Goal: Information Seeking & Learning: Learn about a topic

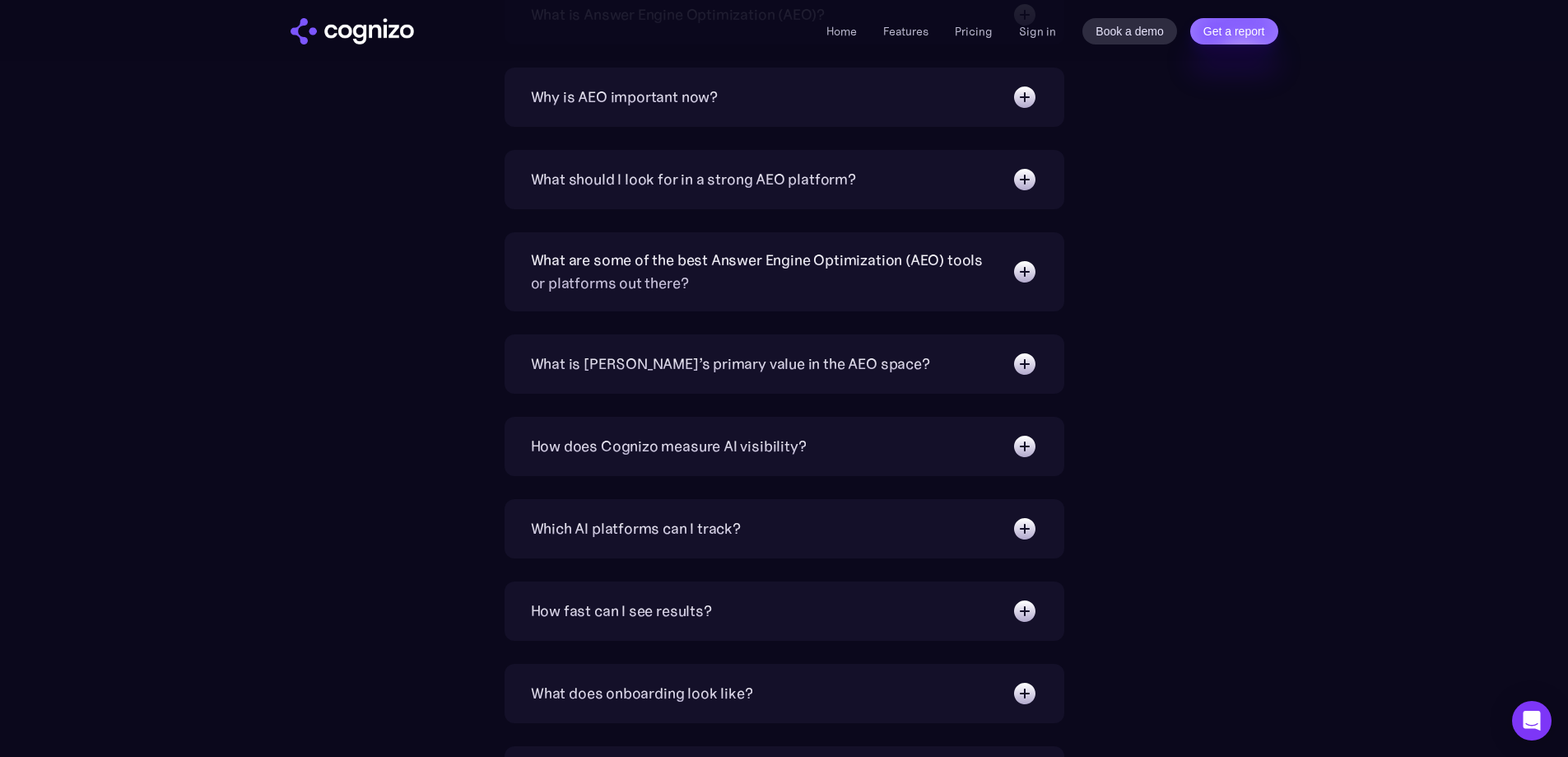
scroll to position [5600, 0]
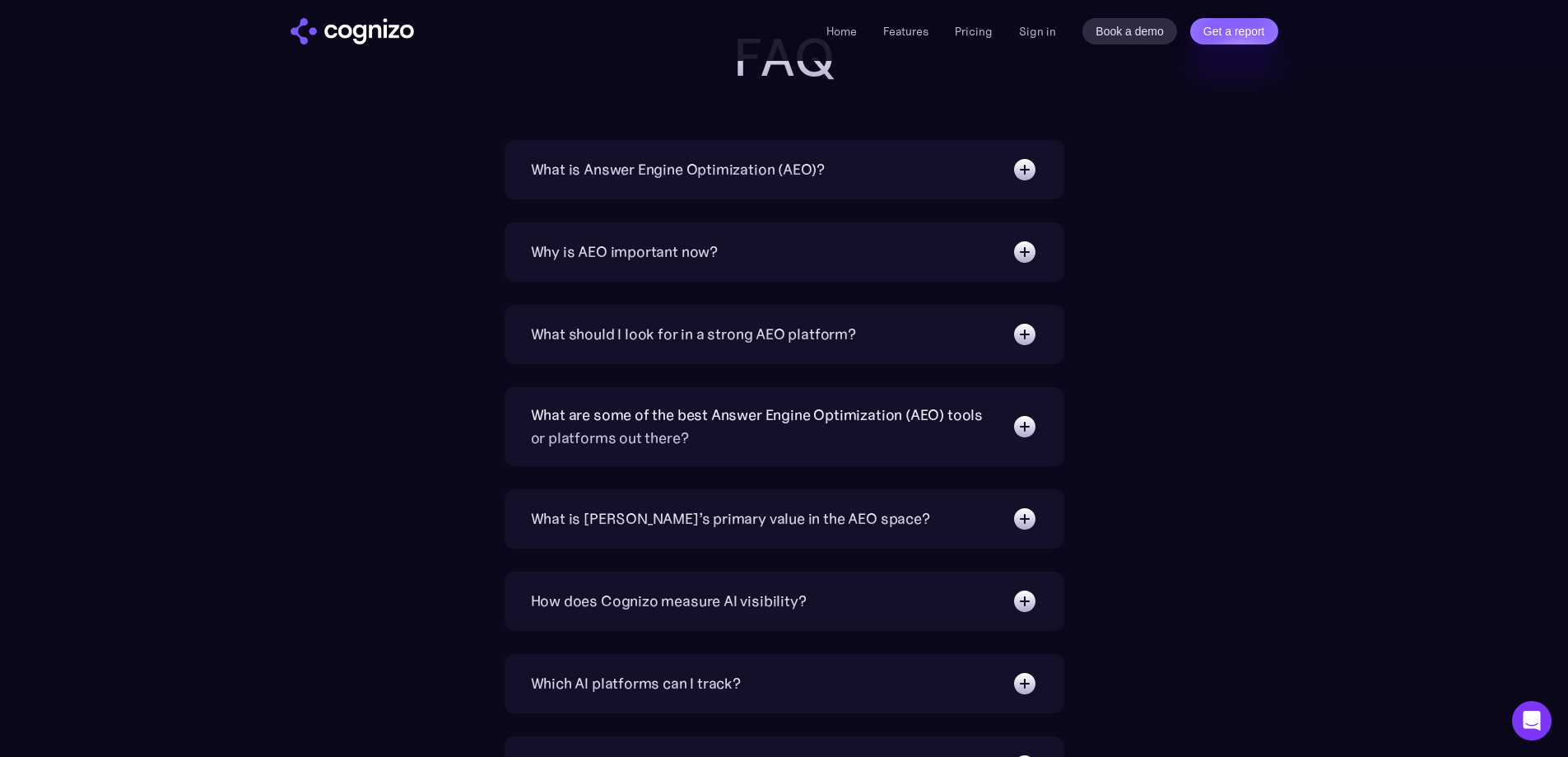
click at [689, 252] on div "Why is AEO important now?" at bounding box center [624, 252] width 187 height 23
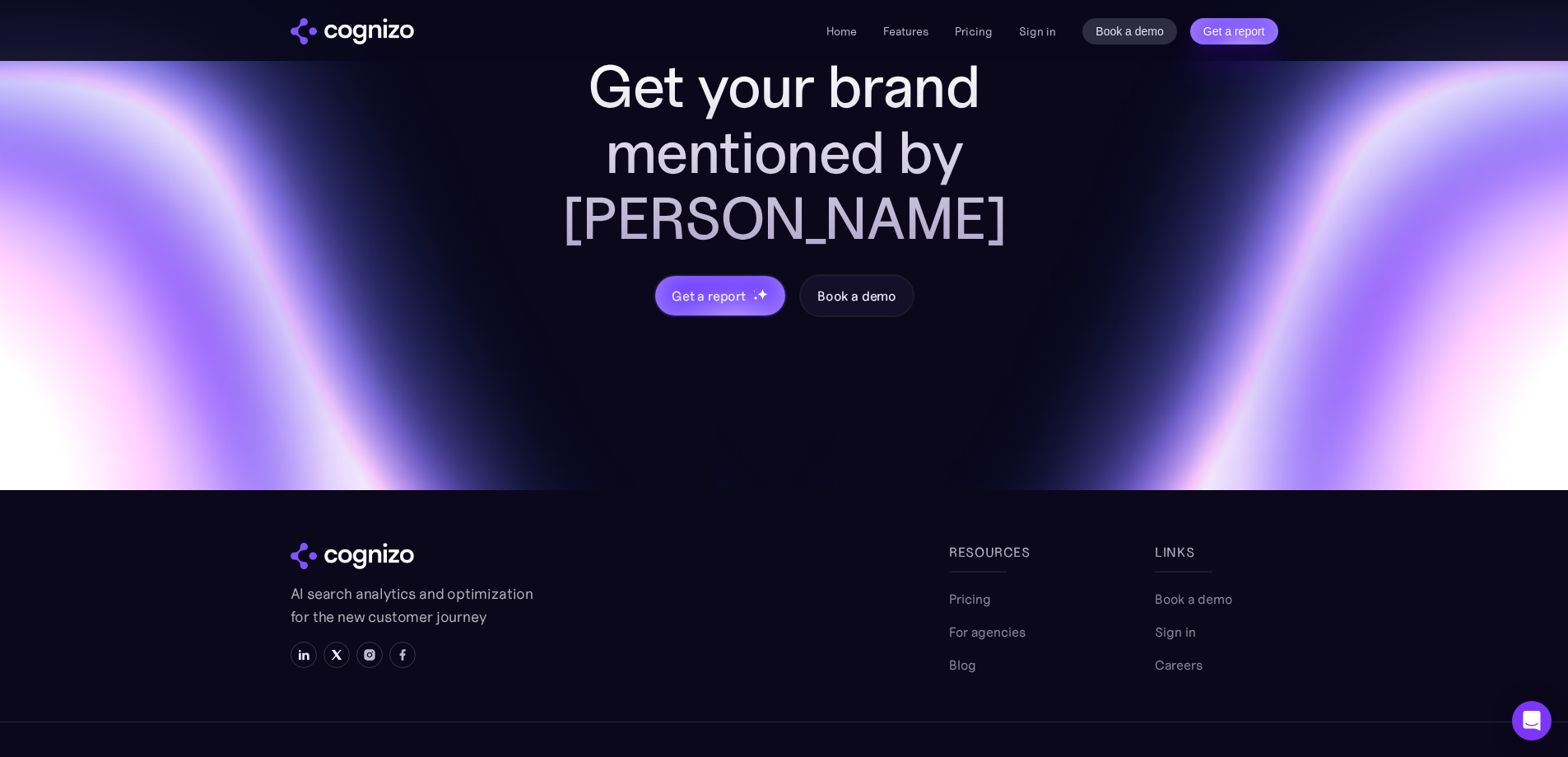
scroll to position [6928, 0]
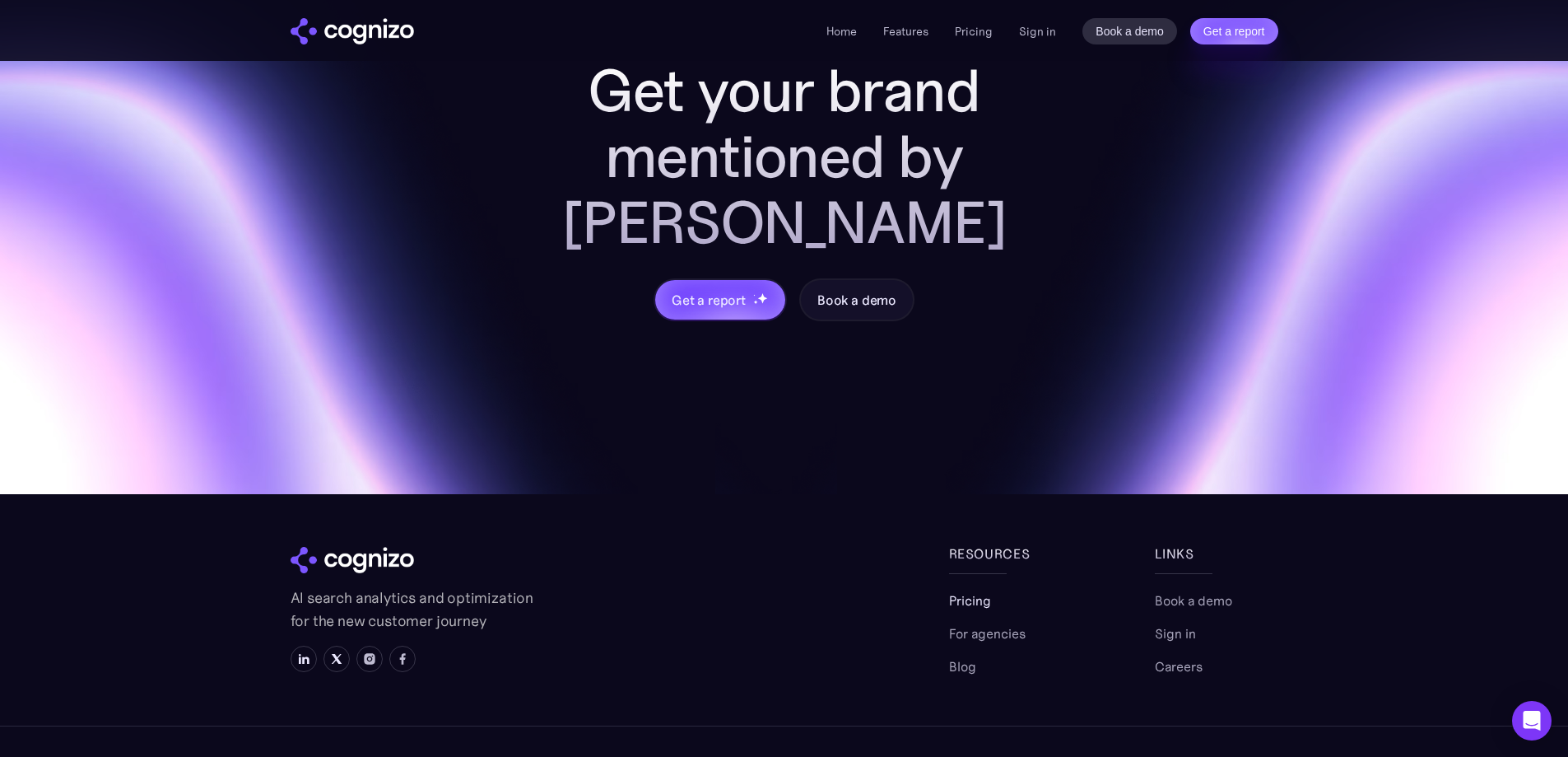
click at [955, 590] on link "Pricing" at bounding box center [970, 600] width 42 height 20
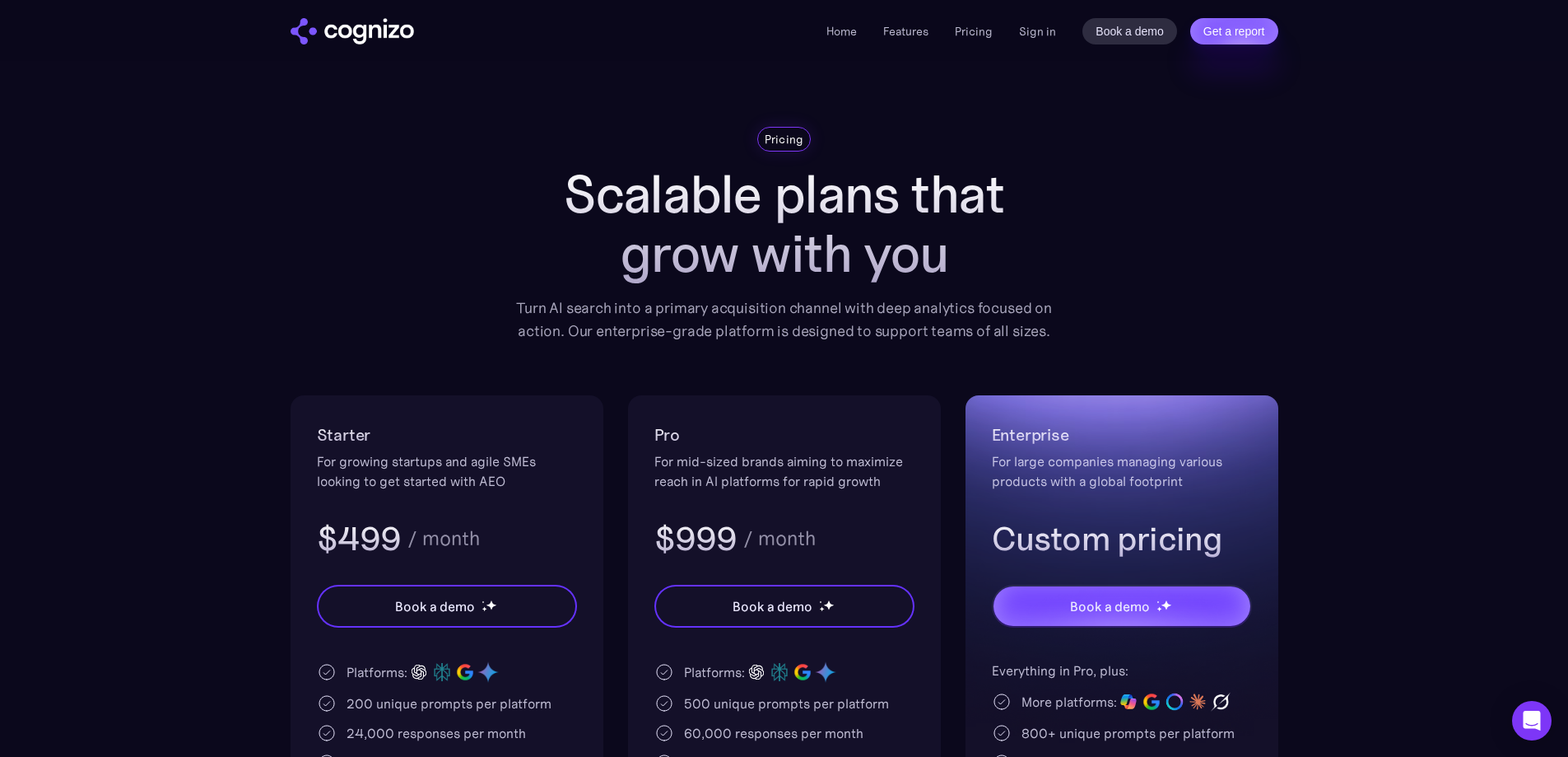
click at [683, 257] on h1 "Scalable plans that grow with you" at bounding box center [784, 224] width 560 height 118
click at [705, 199] on h1 "Scalable plans that grow with you" at bounding box center [784, 224] width 560 height 118
click at [607, 198] on h1 "Scalable plans that grow with you" at bounding box center [784, 224] width 560 height 118
click at [576, 192] on h1 "Scalable plans that grow with you" at bounding box center [784, 224] width 560 height 118
click at [608, 197] on h1 "Scalable plans that grow with you" at bounding box center [784, 224] width 560 height 118
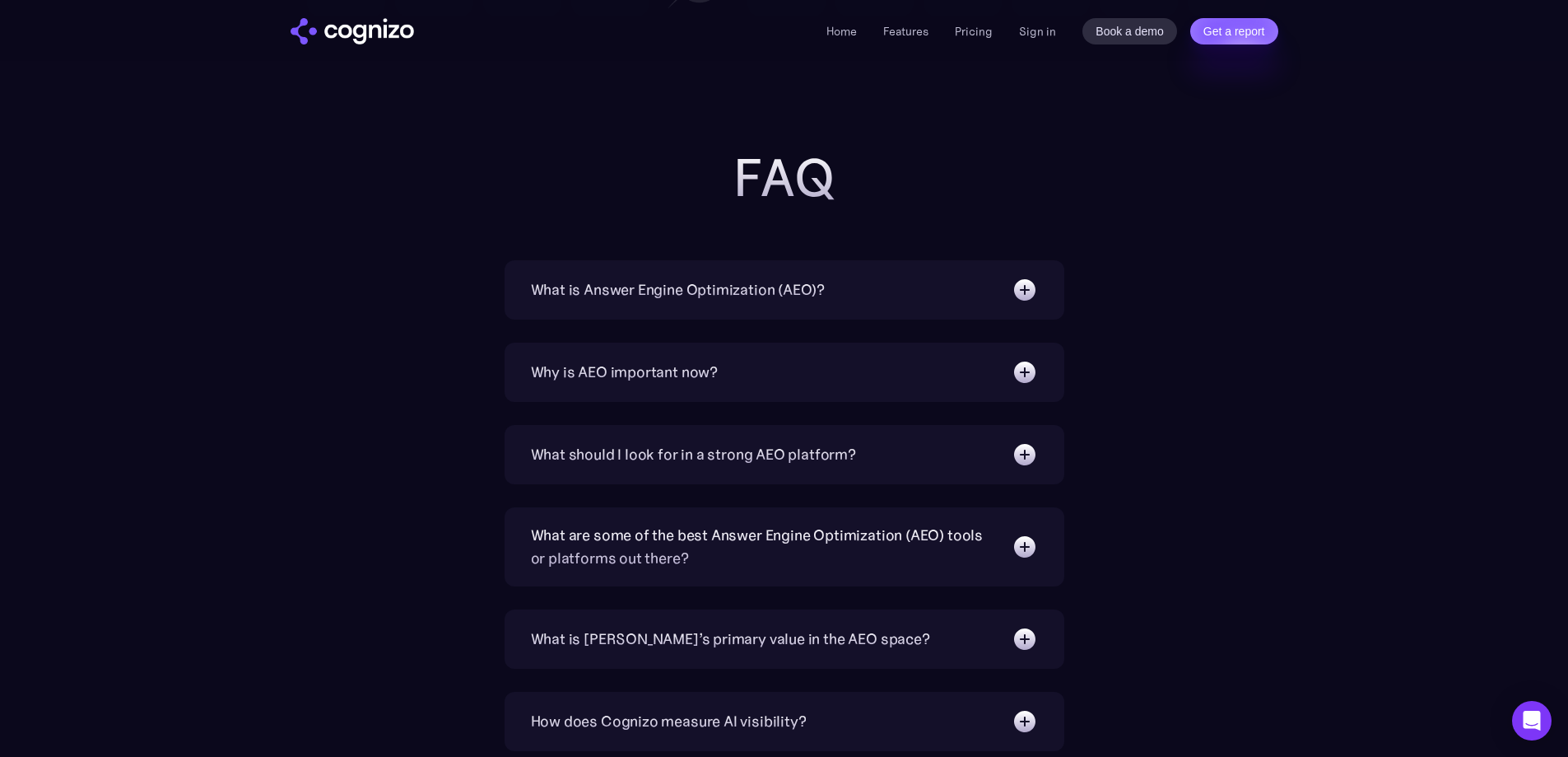
scroll to position [5486, 0]
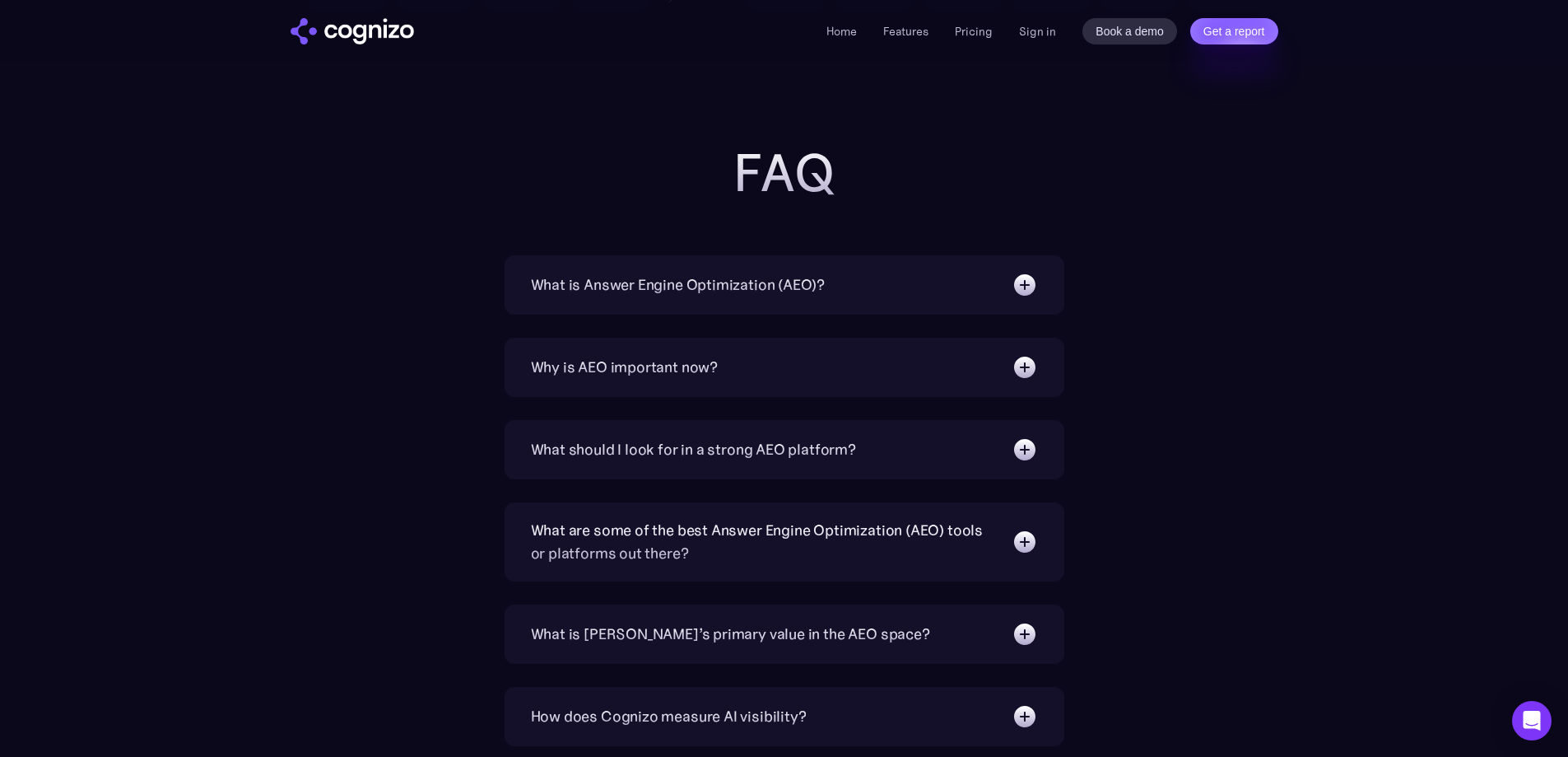
click at [847, 275] on div "What is Answer Engine Optimization (AEO)?" at bounding box center [784, 285] width 507 height 27
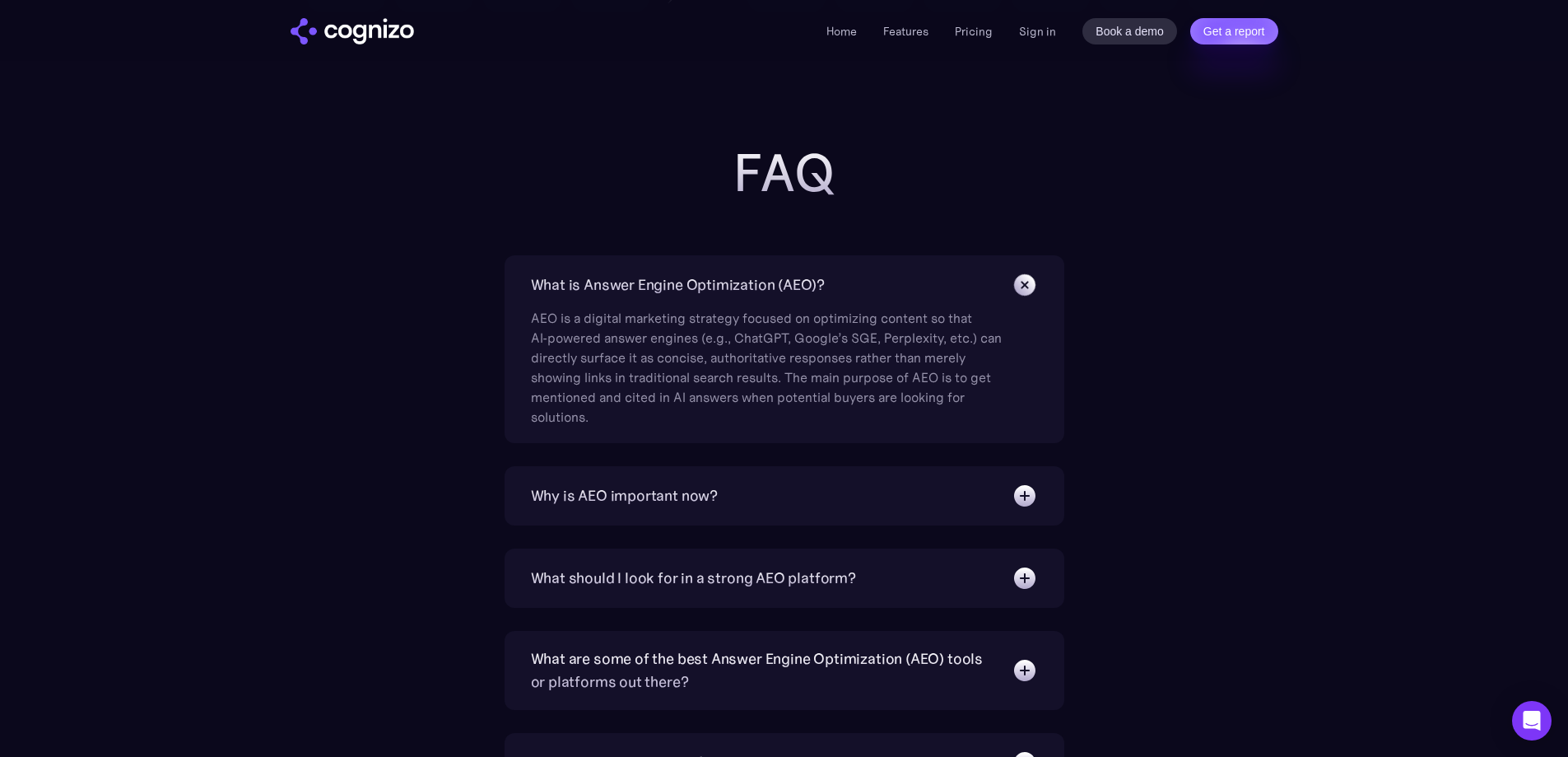
click at [847, 273] on div "What is Answer Engine Optimization (AEO)?" at bounding box center [784, 285] width 507 height 27
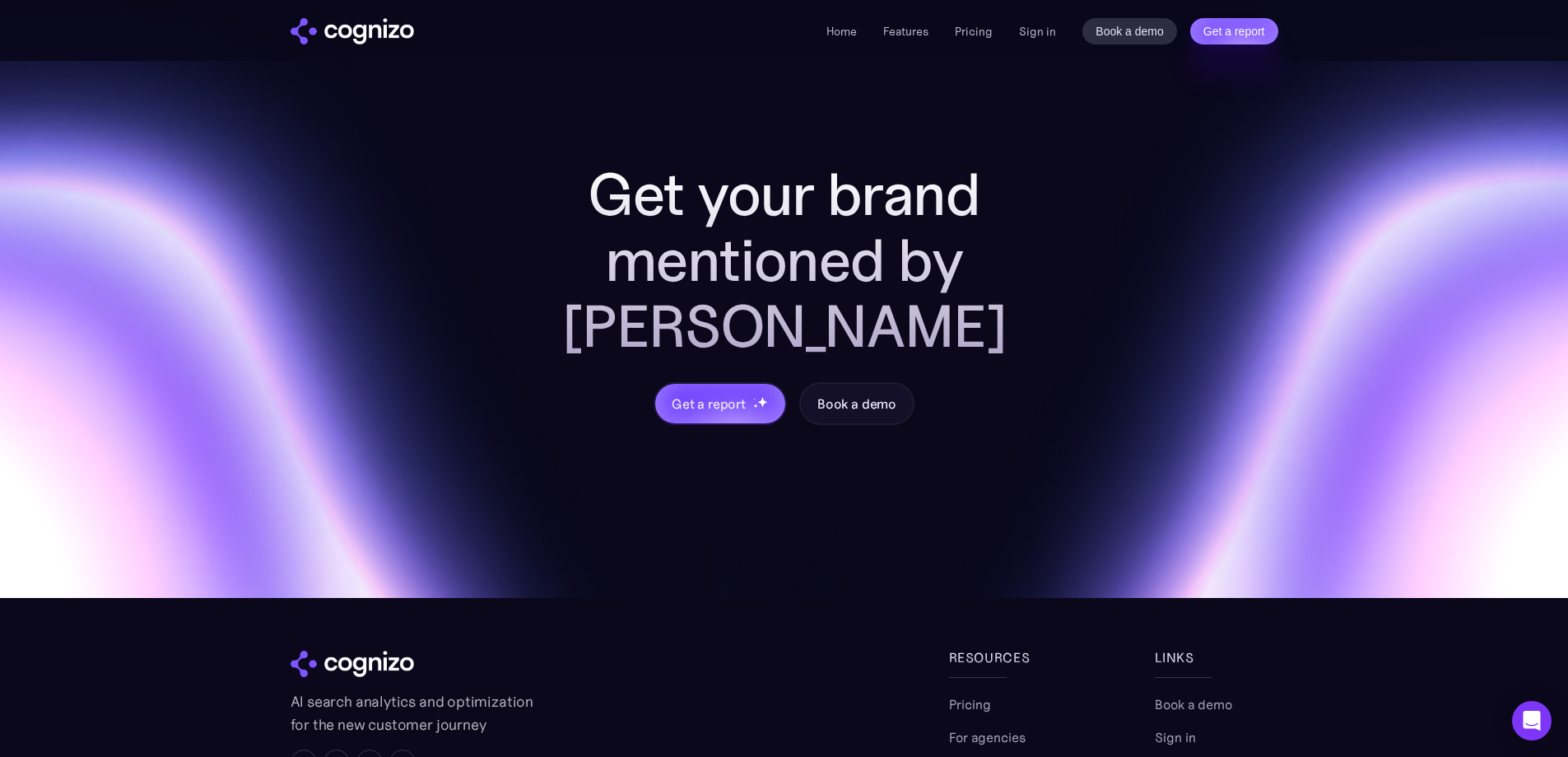
scroll to position [6803, 0]
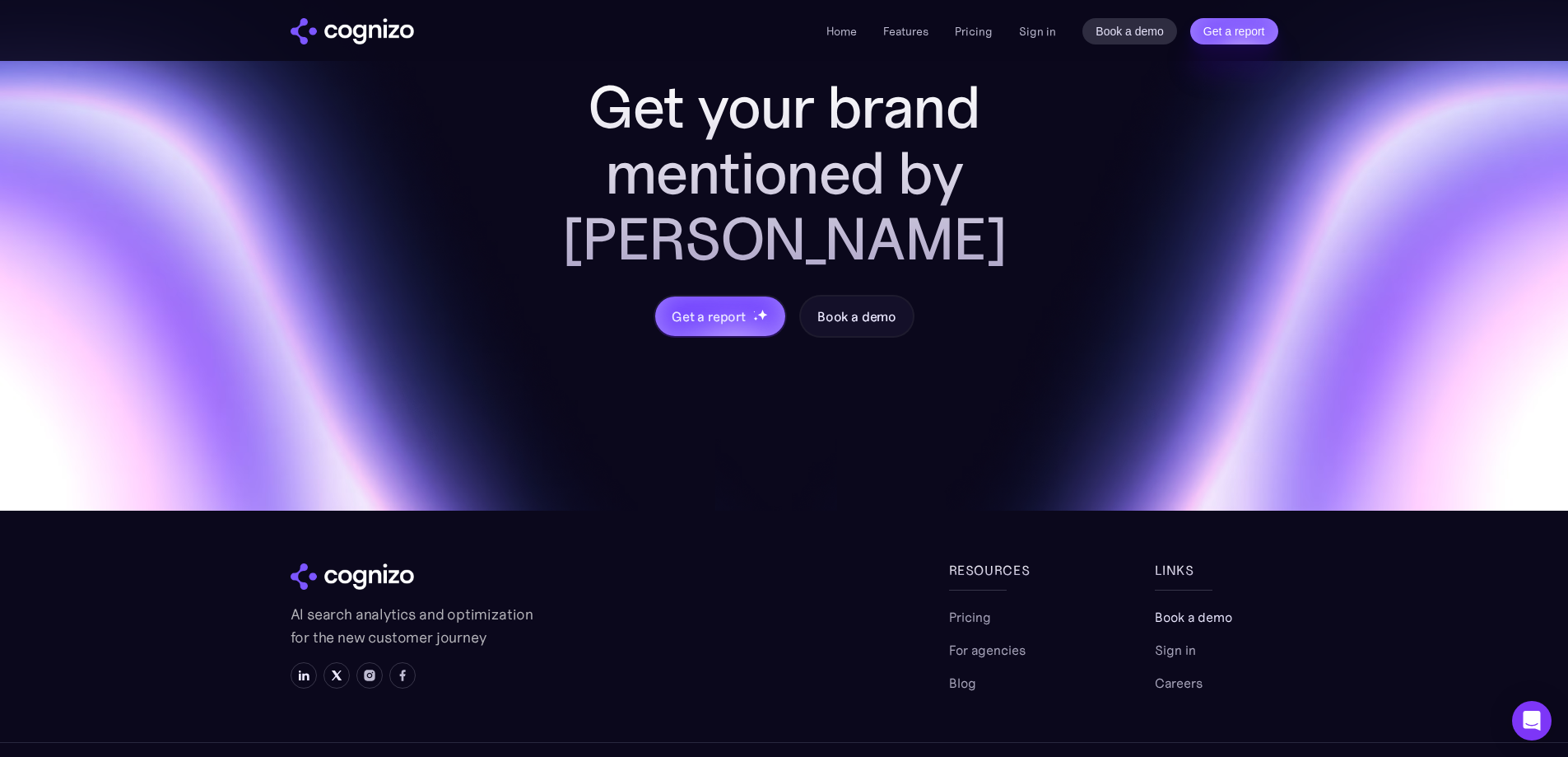
click at [1188, 607] on link "Book a demo" at bounding box center [1193, 617] width 77 height 20
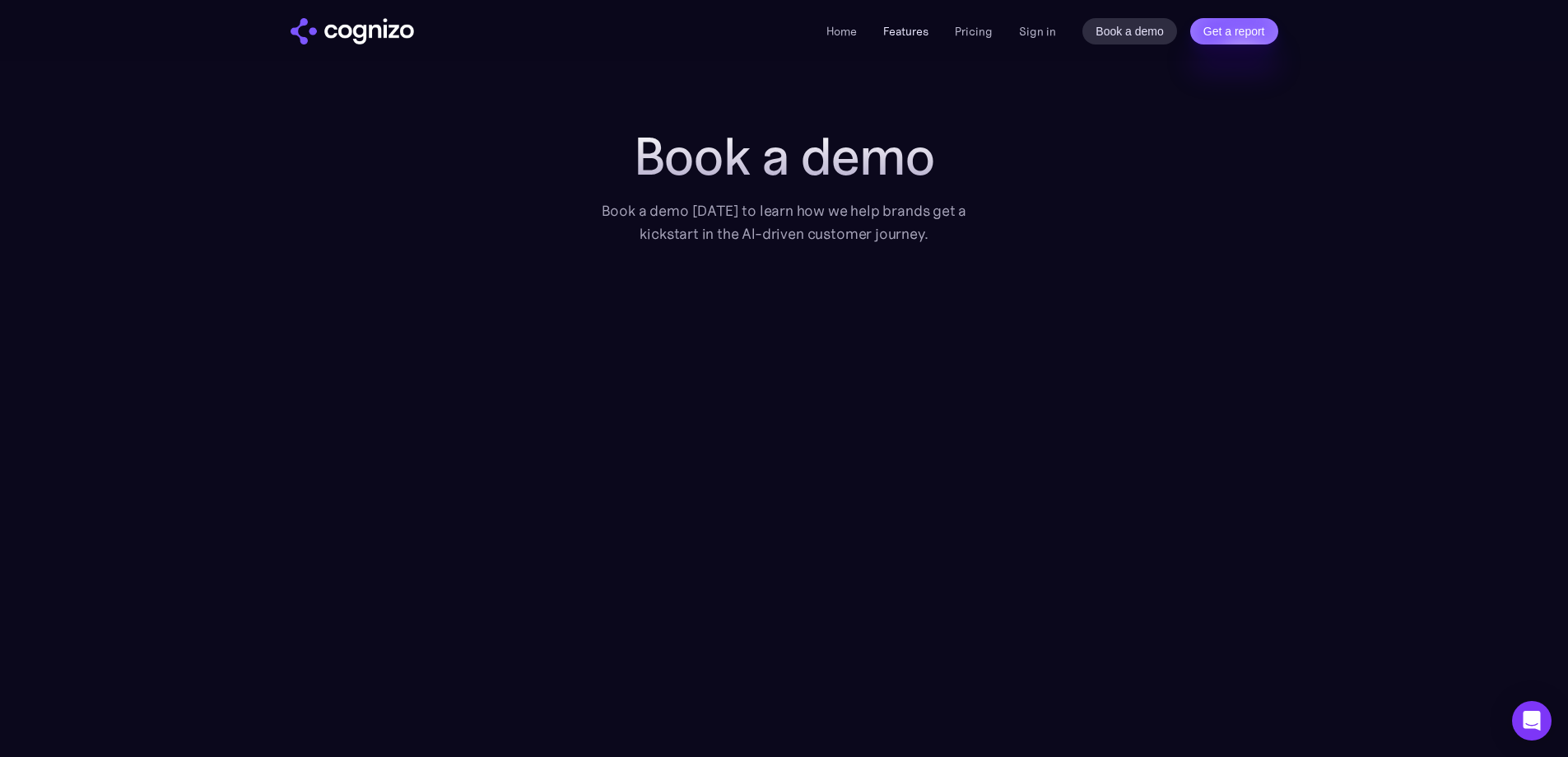
click at [907, 34] on link "Features" at bounding box center [906, 32] width 45 height 15
